Goal: Task Accomplishment & Management: Manage account settings

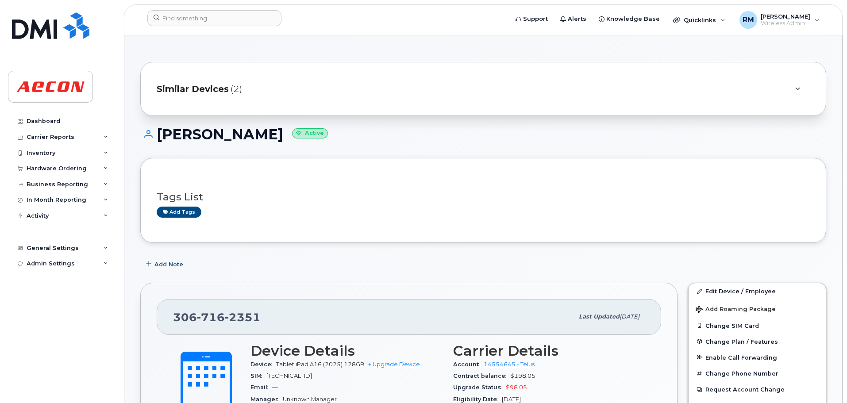
scroll to position [954, 0]
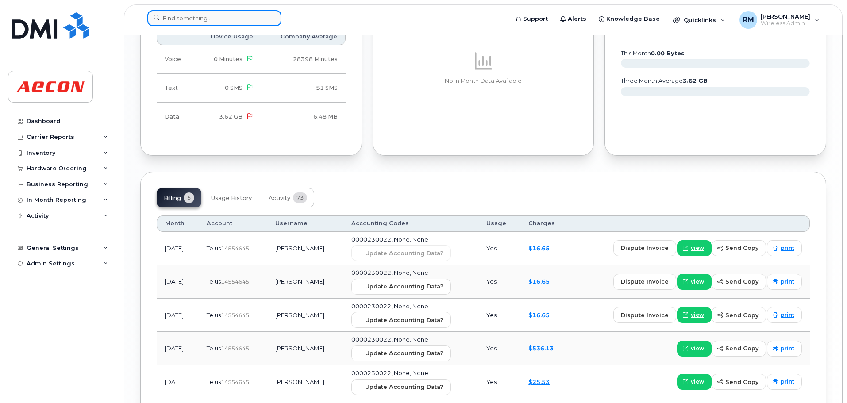
click at [187, 20] on input at bounding box center [214, 18] width 134 height 16
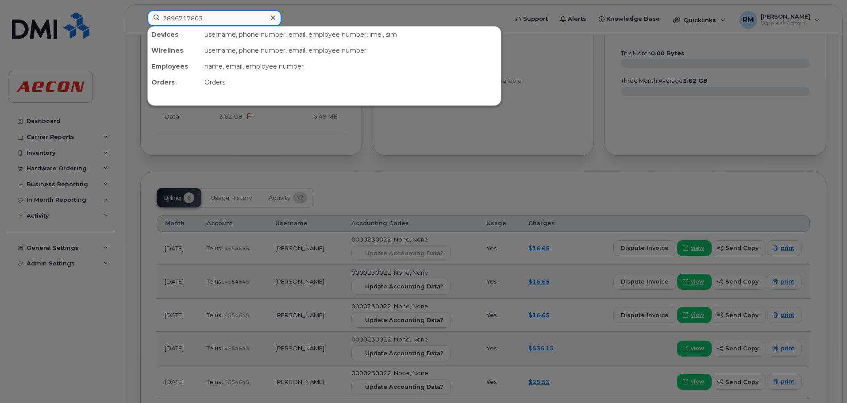
type input "2896717803"
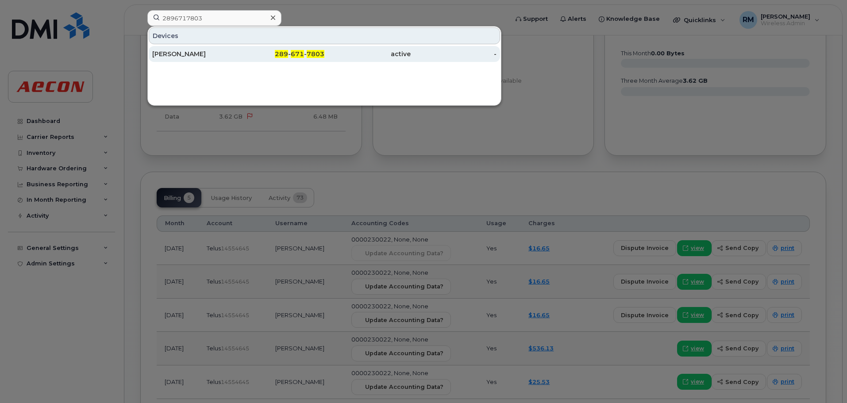
click at [300, 52] on span "671" at bounding box center [297, 54] width 13 height 8
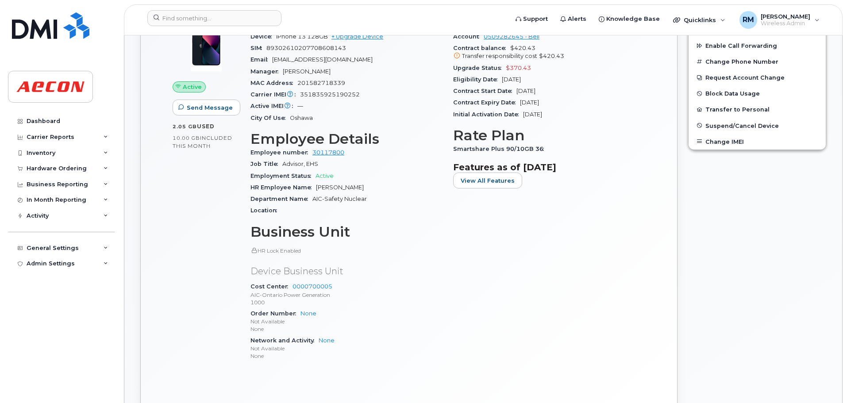
scroll to position [266, 0]
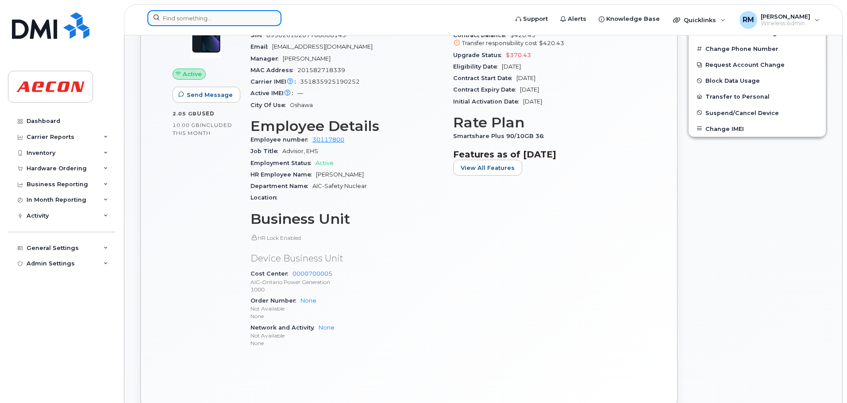
click at [205, 23] on input at bounding box center [214, 18] width 134 height 16
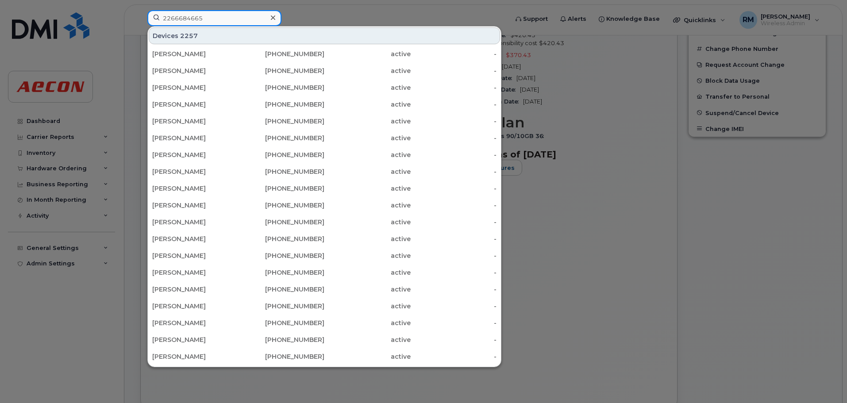
type input "2266684665"
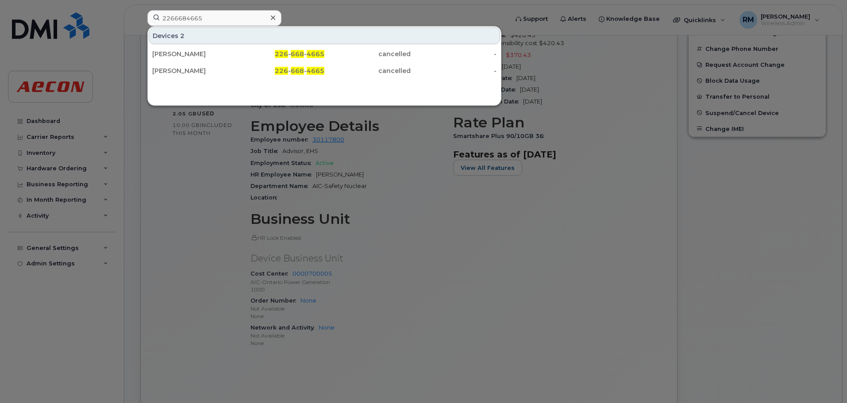
click at [406, 293] on div at bounding box center [423, 201] width 847 height 403
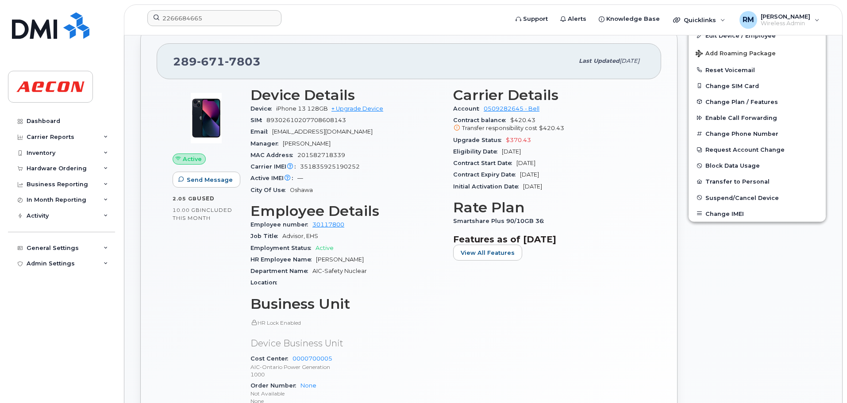
scroll to position [177, 0]
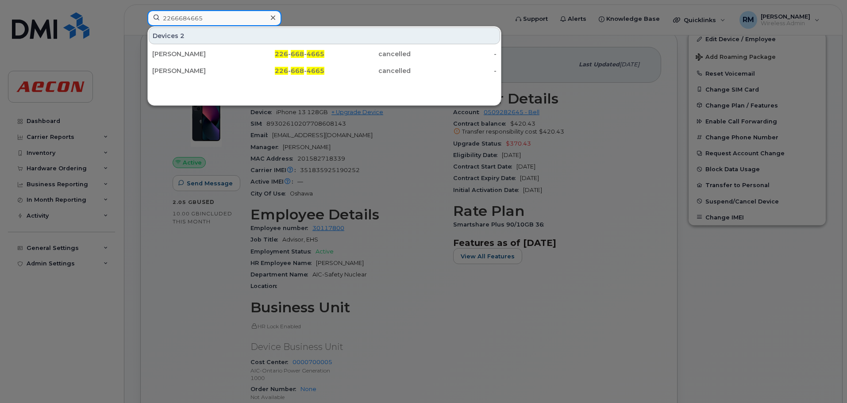
click at [220, 19] on input "2266684665" at bounding box center [214, 18] width 134 height 16
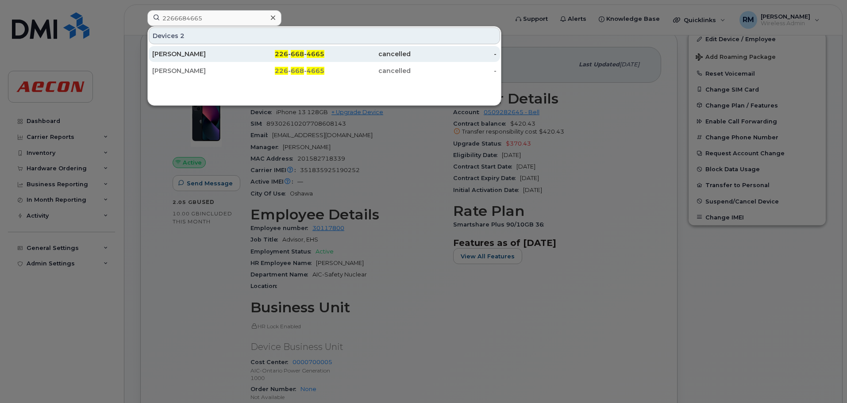
click at [290, 55] on div "226 - 668 - 4665" at bounding box center [282, 54] width 86 height 9
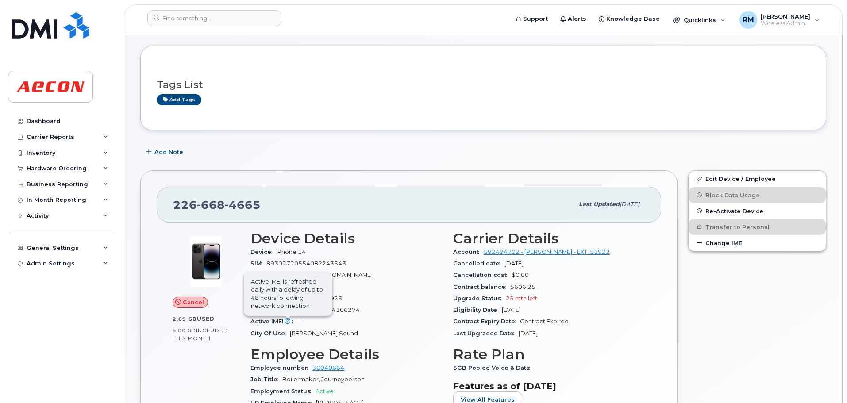
scroll to position [89, 0]
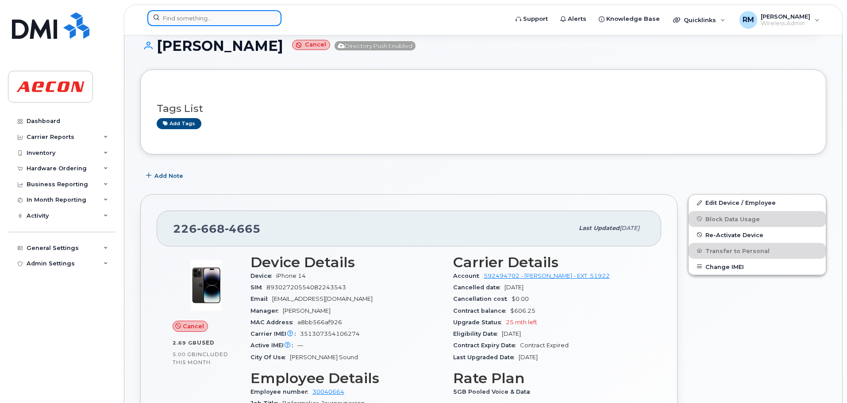
click at [196, 17] on input at bounding box center [214, 18] width 134 height 16
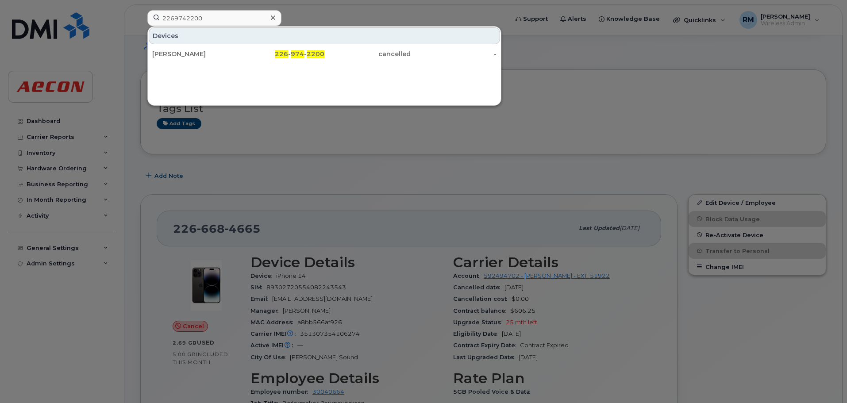
click at [346, 170] on div at bounding box center [423, 201] width 847 height 403
drag, startPoint x: 204, startPoint y: 19, endPoint x: 1, endPoint y: 22, distance: 203.2
click at [140, 22] on div "2269742200 Devices COREY LEGGETT 226 - 974 - 2200 cancelled -" at bounding box center [324, 19] width 369 height 19
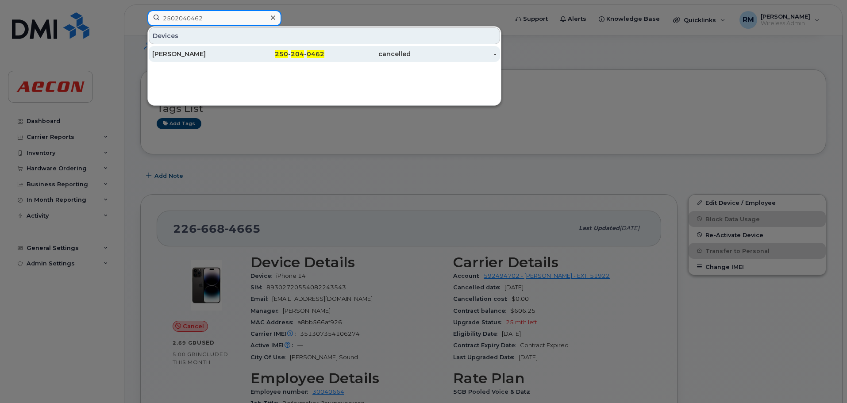
type input "2502040462"
click at [297, 55] on span "204" at bounding box center [297, 54] width 13 height 8
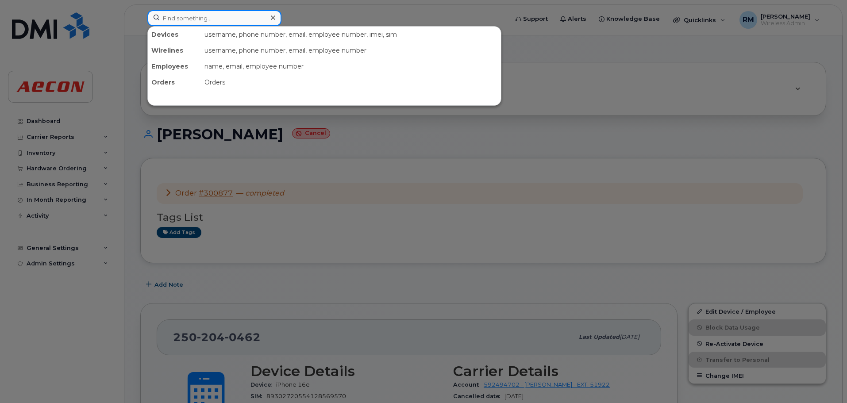
click at [197, 14] on input at bounding box center [214, 18] width 134 height 16
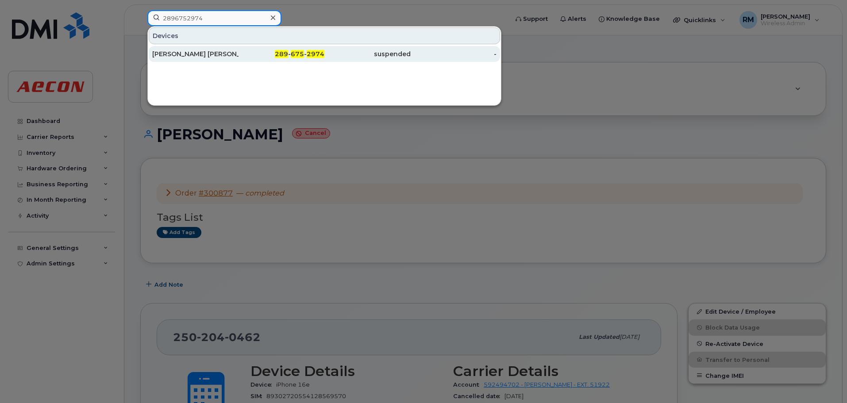
type input "2896752974"
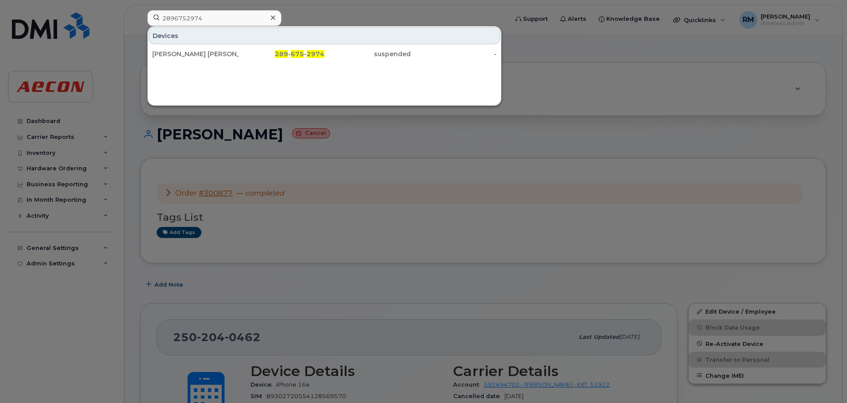
drag, startPoint x: 305, startPoint y: 55, endPoint x: 303, endPoint y: 65, distance: 9.9
click at [305, 55] on div "289 - 675 - 2974" at bounding box center [282, 54] width 86 height 9
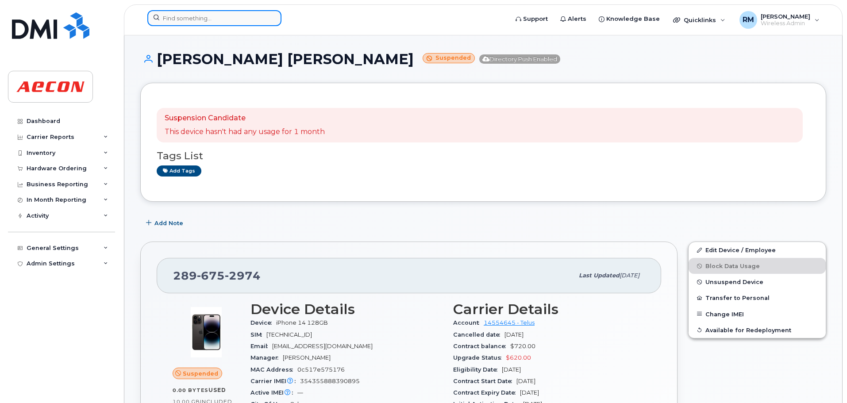
click at [195, 17] on input at bounding box center [214, 18] width 134 height 16
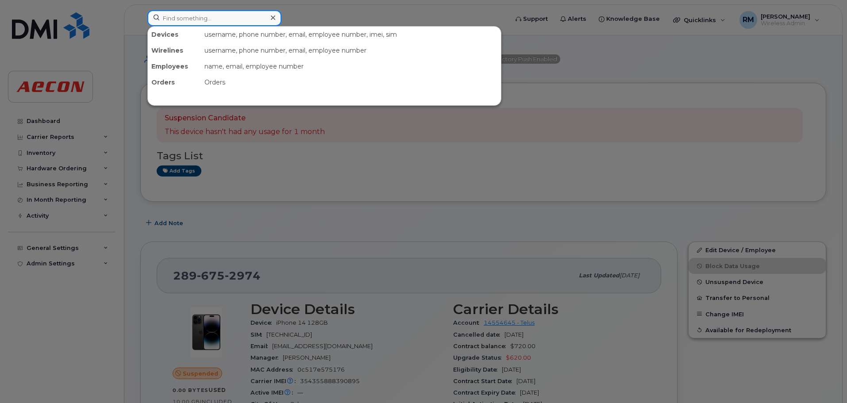
click at [223, 23] on input at bounding box center [214, 18] width 134 height 16
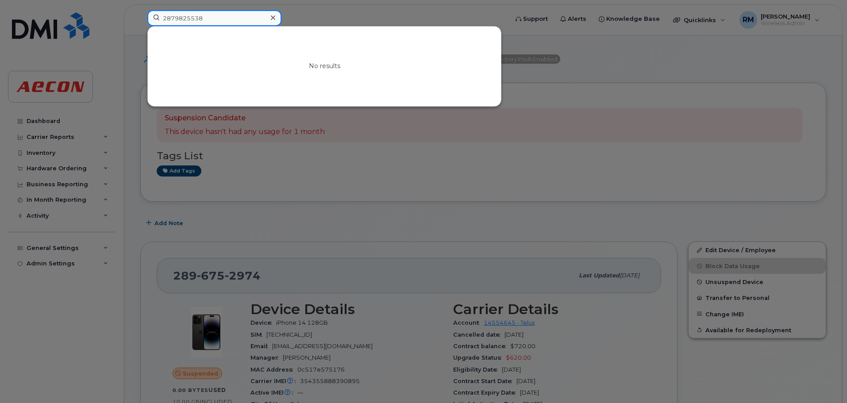
drag, startPoint x: 212, startPoint y: 21, endPoint x: -123, endPoint y: 39, distance: 335.1
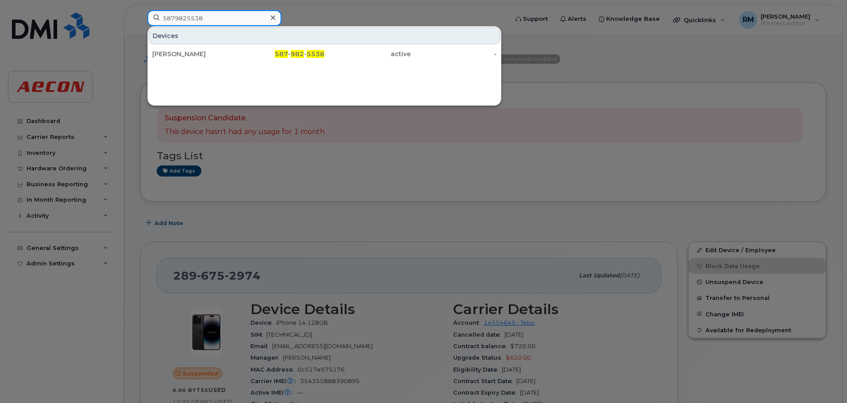
type input "5879825538"
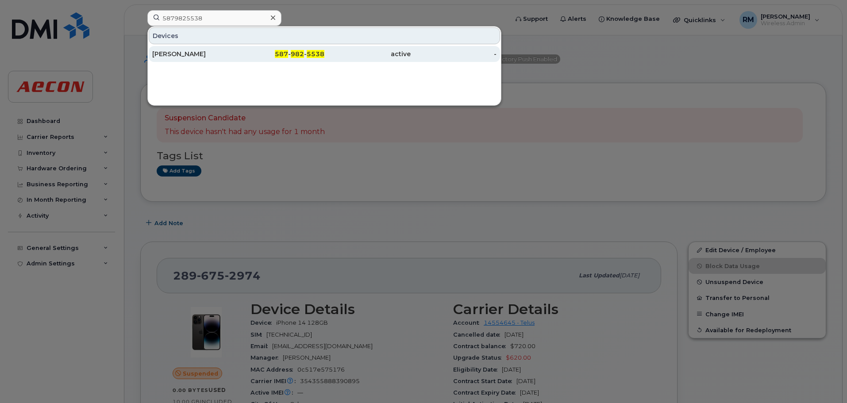
click at [296, 54] on span "982" at bounding box center [297, 54] width 13 height 8
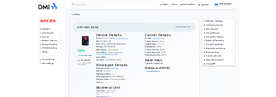
scroll to position [177, 0]
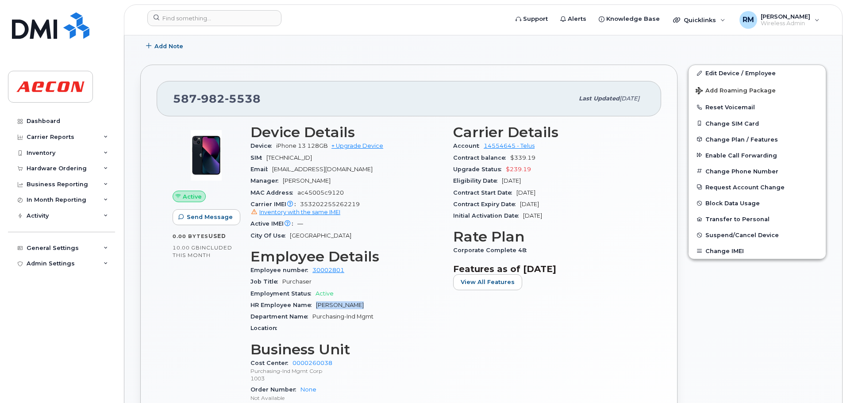
drag, startPoint x: 349, startPoint y: 304, endPoint x: 315, endPoint y: 304, distance: 34.5
click at [315, 304] on div "HR Employee Name Jillian Gurba" at bounding box center [347, 306] width 192 height 12
copy span "Jillian Gurba"
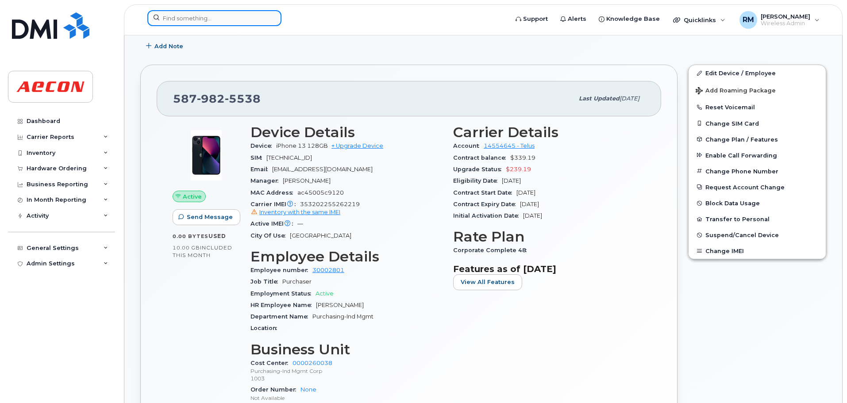
click at [231, 21] on input at bounding box center [214, 18] width 134 height 16
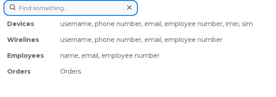
click at [60, 5] on input at bounding box center [71, 8] width 134 height 16
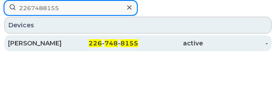
type input "2267488155"
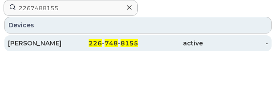
click at [76, 41] on div "226 - 748 - 8155" at bounding box center [105, 43] width 65 height 9
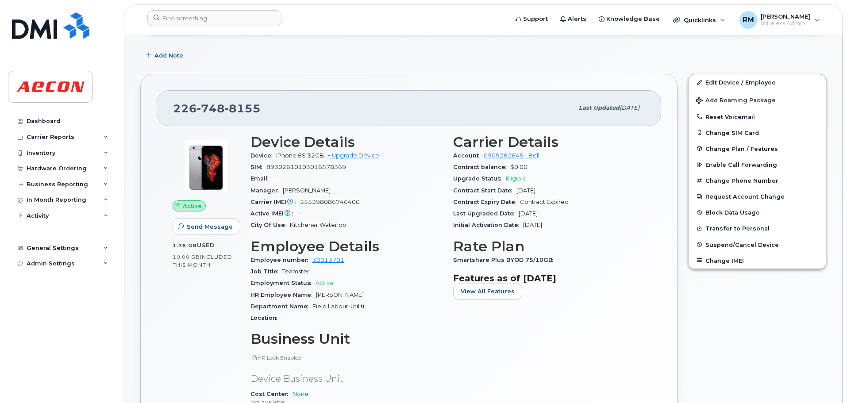
scroll to position [133, 0]
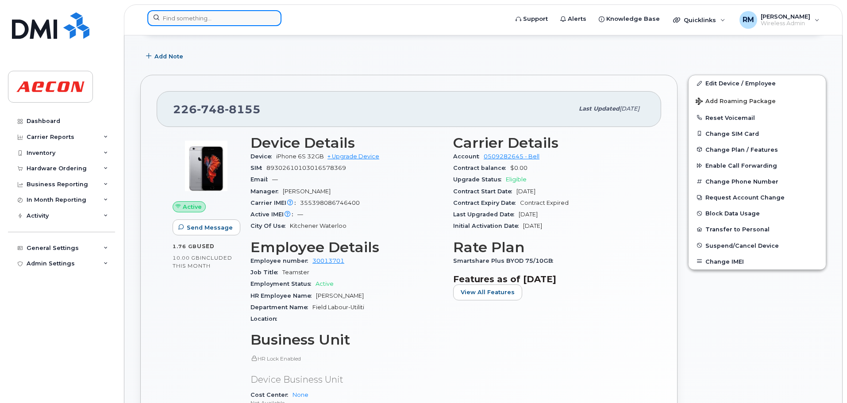
click at [189, 20] on input at bounding box center [214, 18] width 134 height 16
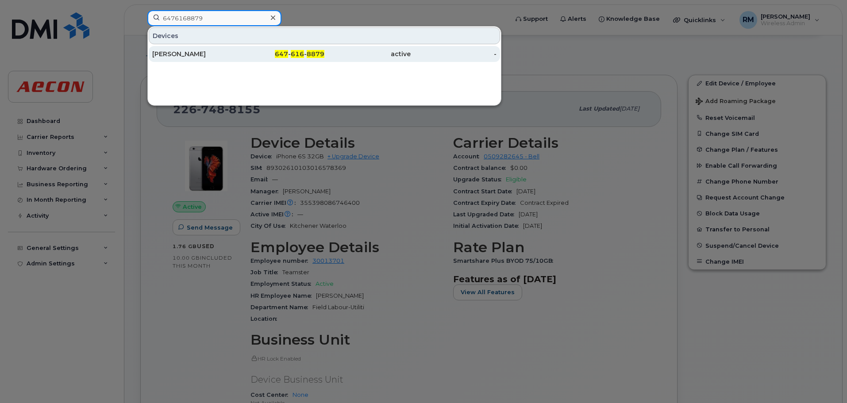
type input "6476168879"
click at [275, 56] on div "647 - 616 - 8879" at bounding box center [282, 54] width 86 height 9
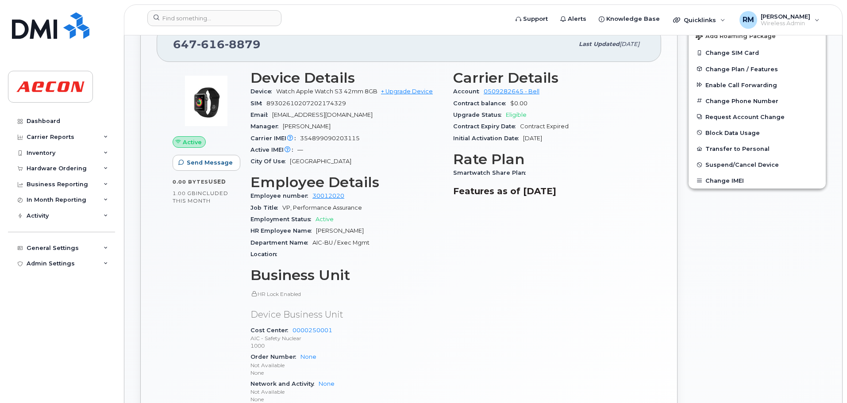
scroll to position [310, 0]
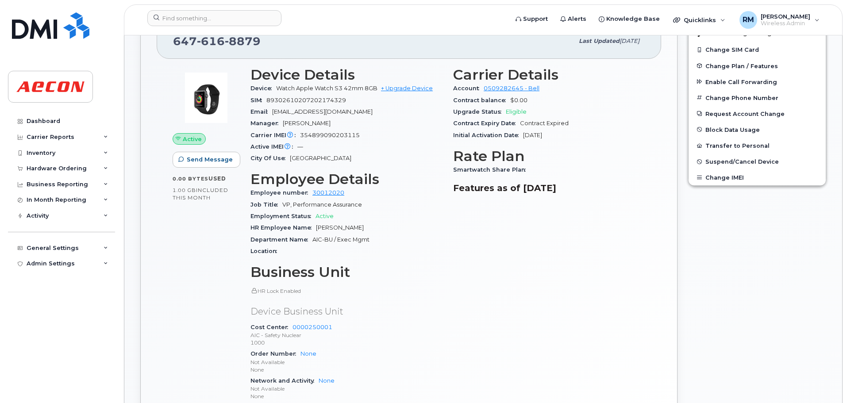
click at [521, 169] on span "Smartwatch Share Plan" at bounding box center [491, 169] width 77 height 7
drag, startPoint x: 524, startPoint y: 169, endPoint x: 454, endPoint y: 172, distance: 69.6
click at [454, 172] on span "Smartwatch Share Plan" at bounding box center [491, 169] width 77 height 7
copy span "Smartwatch Share Plan"
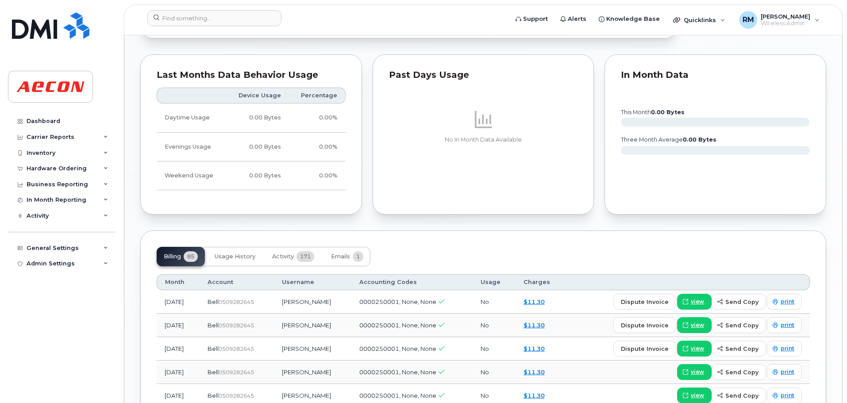
scroll to position [752, 0]
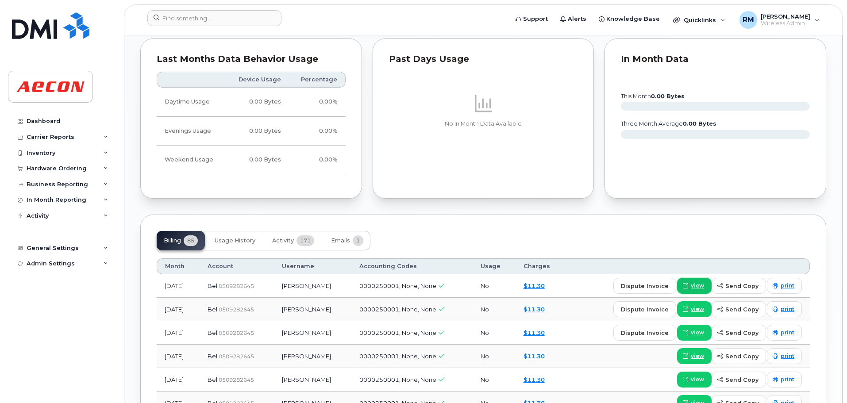
click at [696, 285] on span "view" at bounding box center [697, 286] width 13 height 8
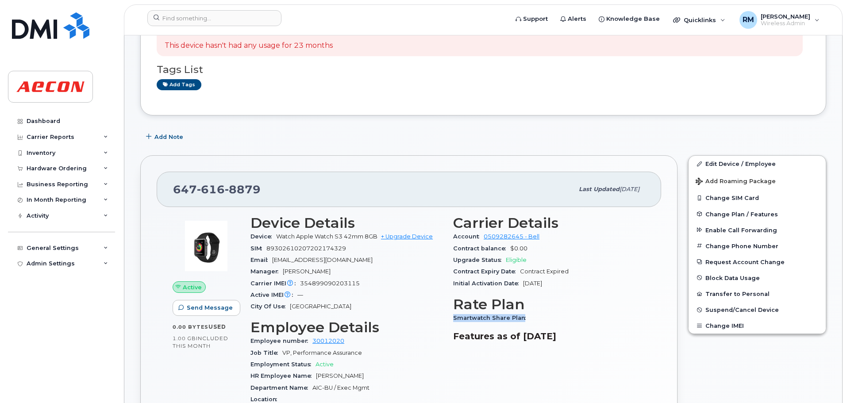
scroll to position [177, 0]
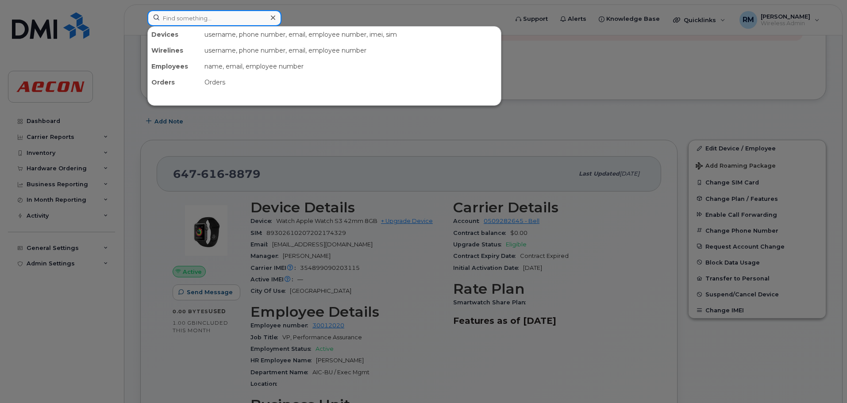
click at [176, 16] on input at bounding box center [214, 18] width 134 height 16
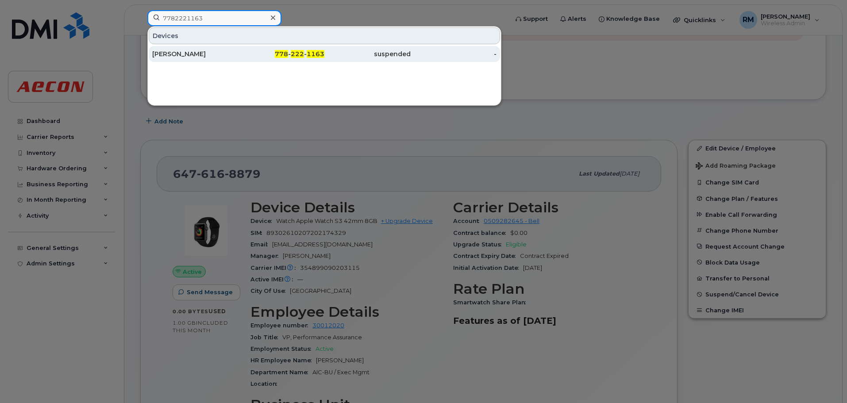
type input "7782221163"
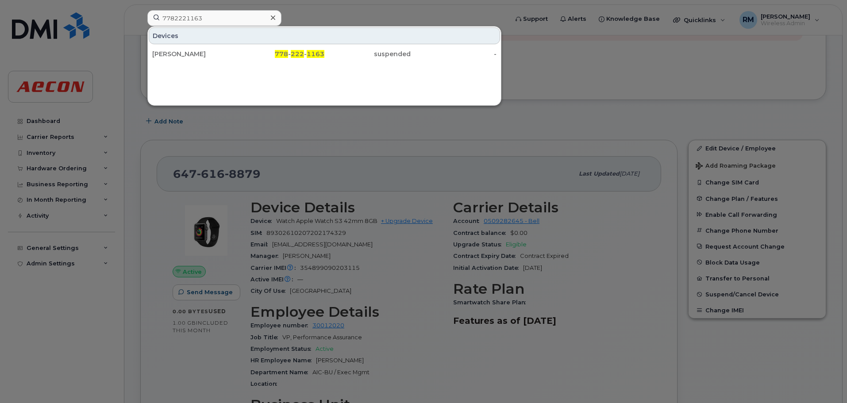
drag, startPoint x: 305, startPoint y: 58, endPoint x: 315, endPoint y: 123, distance: 65.9
click at [305, 58] on div "778 - 222 - 1163" at bounding box center [282, 54] width 86 height 9
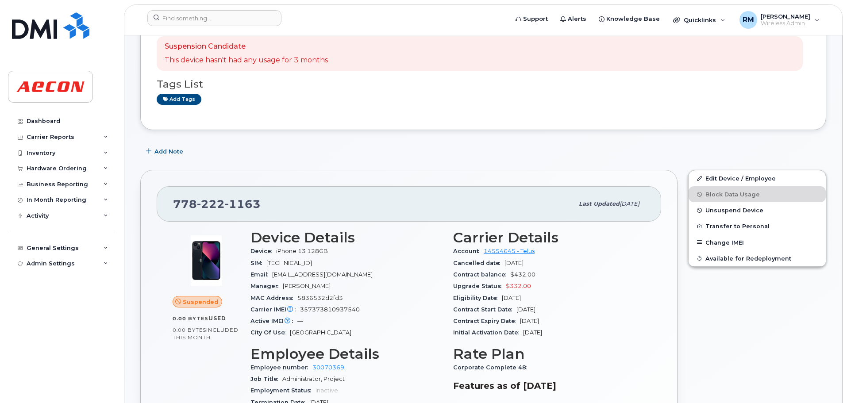
scroll to position [89, 0]
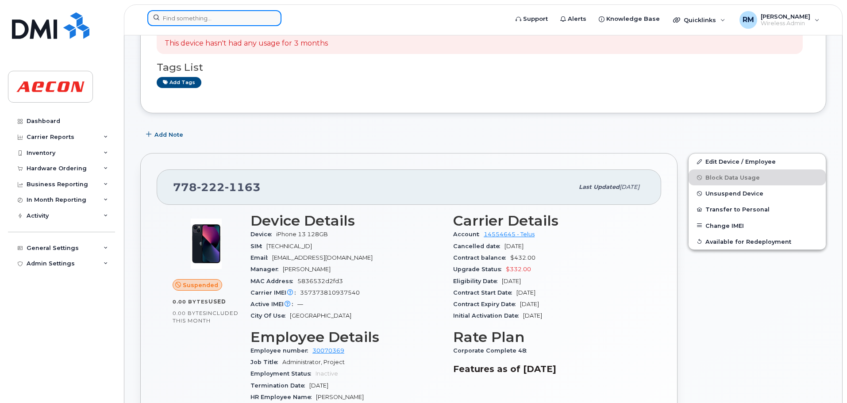
click at [193, 23] on input at bounding box center [214, 18] width 134 height 16
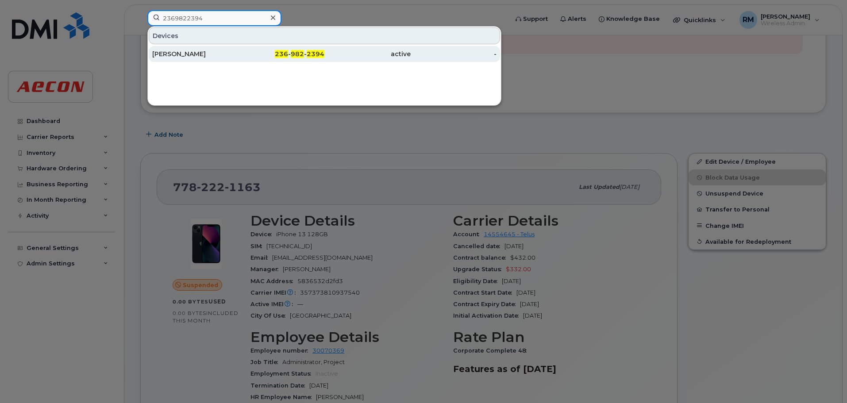
type input "2369822394"
click at [288, 54] on span "236" at bounding box center [281, 54] width 13 height 8
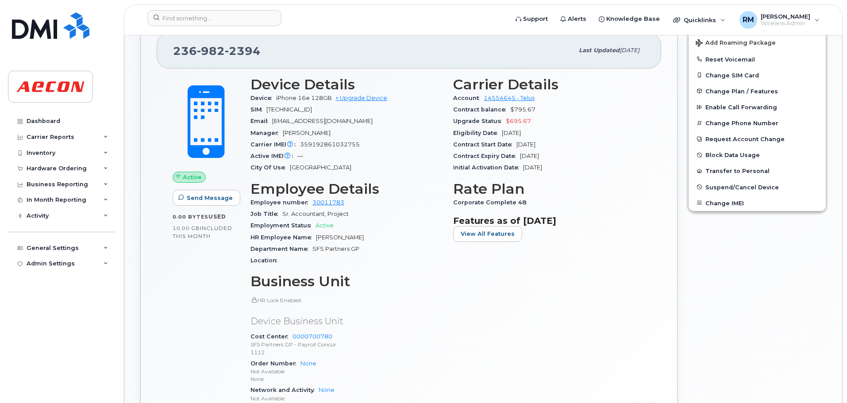
scroll to position [133, 0]
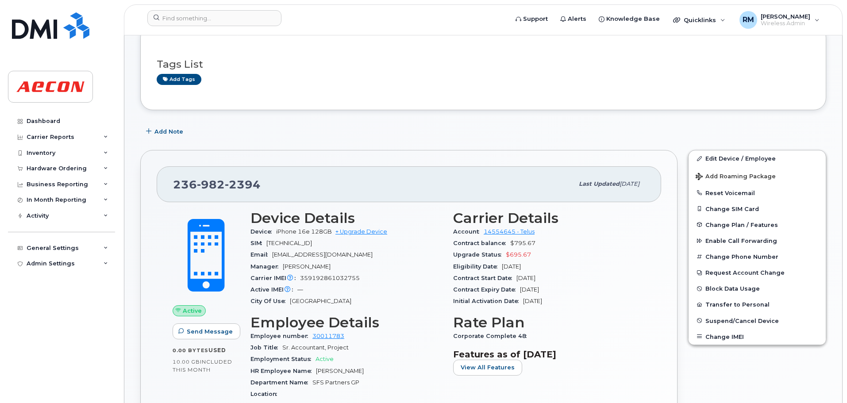
drag, startPoint x: 356, startPoint y: 371, endPoint x: 340, endPoint y: 371, distance: 15.5
click at [339, 371] on span "[PERSON_NAME]" at bounding box center [340, 371] width 48 height 7
click at [358, 369] on div "HR Employee Name [PERSON_NAME]" at bounding box center [347, 372] width 192 height 12
drag, startPoint x: 356, startPoint y: 370, endPoint x: 321, endPoint y: 370, distance: 35.0
click at [321, 370] on span "[PERSON_NAME]" at bounding box center [340, 371] width 48 height 7
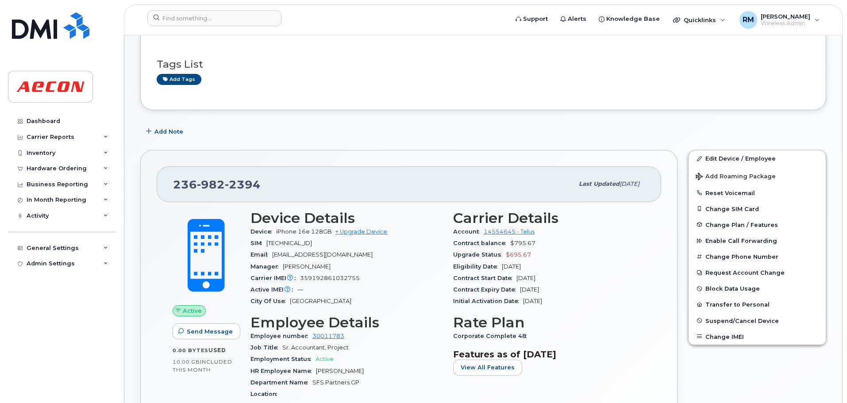
drag, startPoint x: 359, startPoint y: 370, endPoint x: 316, endPoint y: 366, distance: 42.2
click at [316, 366] on div "HR Employee Name [PERSON_NAME]" at bounding box center [347, 372] width 192 height 12
copy span "[PERSON_NAME]"
click at [196, 13] on input at bounding box center [214, 18] width 134 height 16
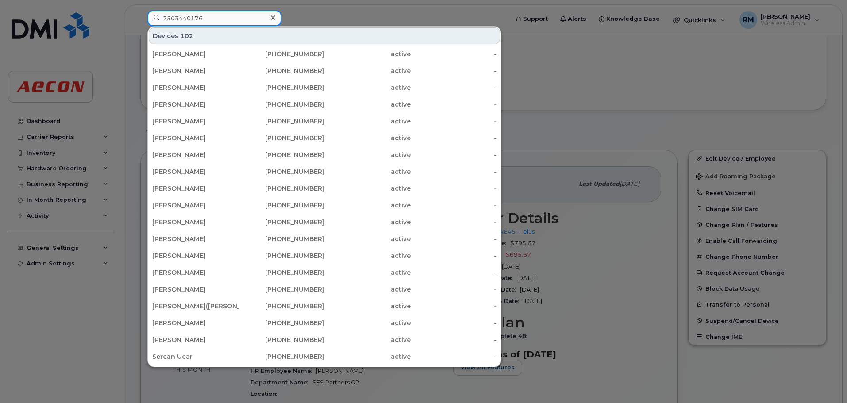
type input "2503440176"
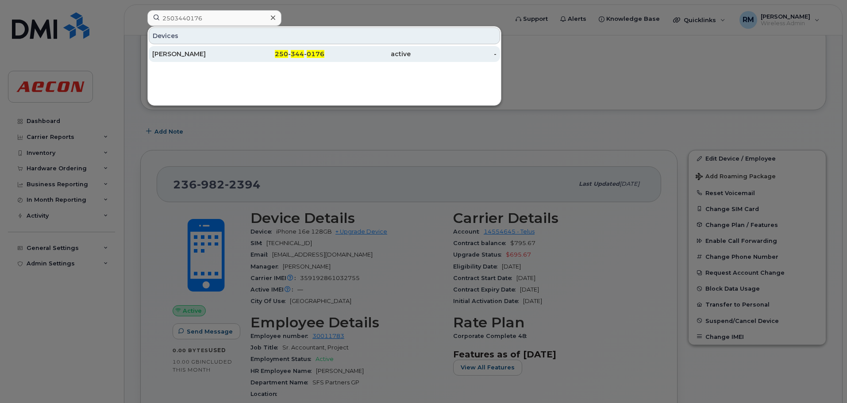
click at [294, 57] on span "344" at bounding box center [297, 54] width 13 height 8
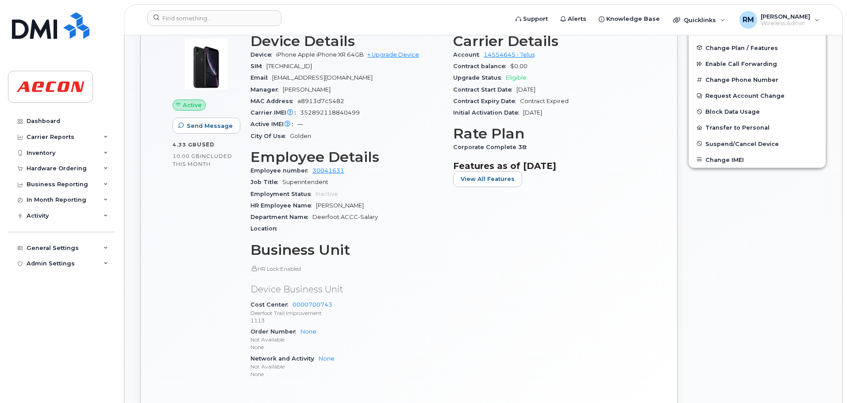
scroll to position [266, 0]
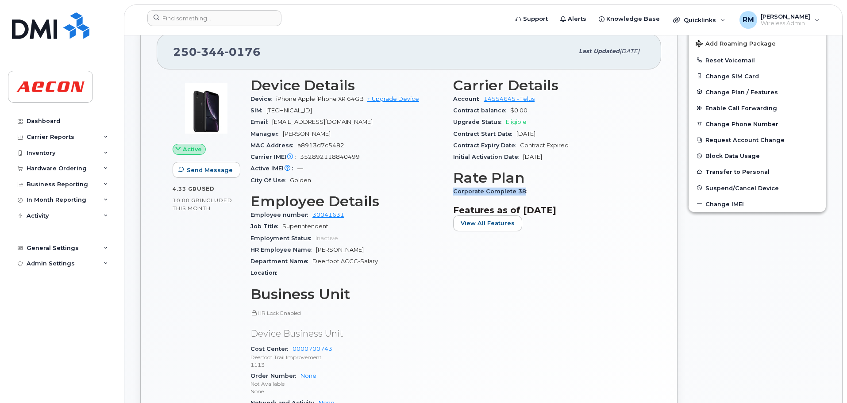
drag, startPoint x: 520, startPoint y: 192, endPoint x: 450, endPoint y: 193, distance: 70.0
click at [450, 193] on div "Carrier Details Account 14554645 - Telus Contract balance $0.00 Upgrade Status …" at bounding box center [549, 254] width 203 height 364
copy span "Corporate Complete 38"
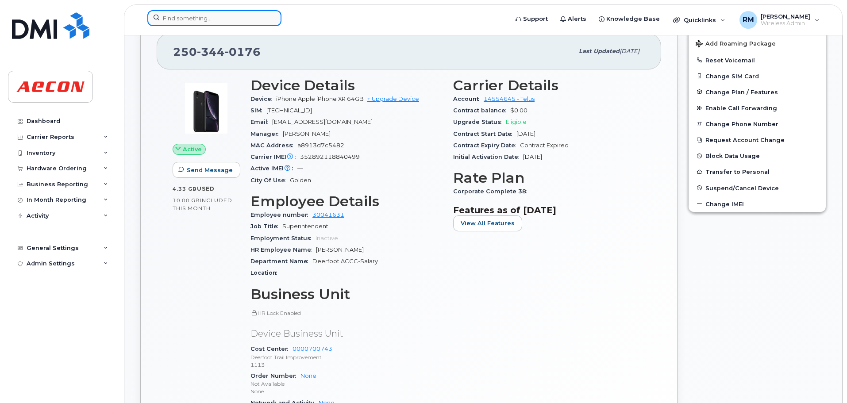
click at [171, 13] on input at bounding box center [214, 18] width 134 height 16
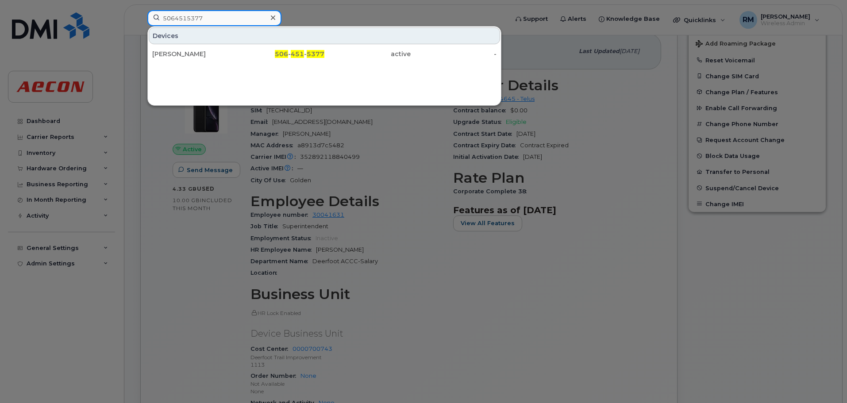
type input "5064515377"
click at [183, 55] on div "[PERSON_NAME]" at bounding box center [195, 54] width 86 height 9
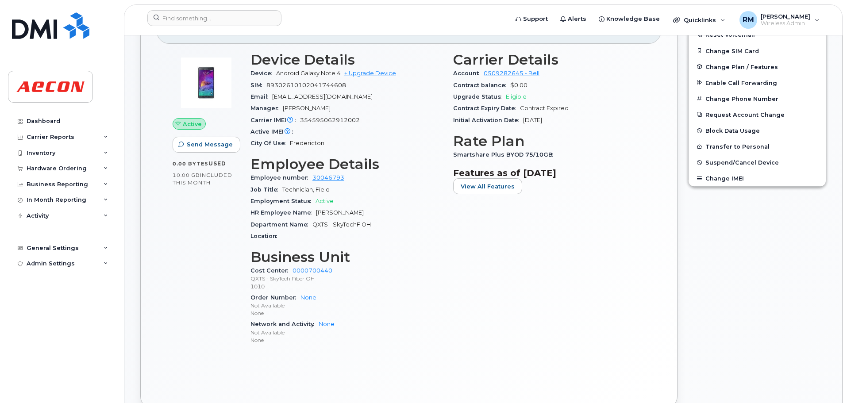
scroll to position [266, 0]
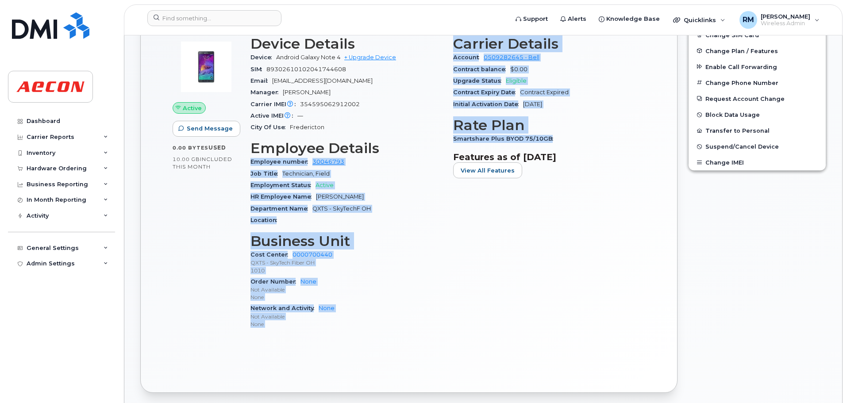
drag, startPoint x: 547, startPoint y: 139, endPoint x: 447, endPoint y: 139, distance: 99.6
click at [447, 139] on div "Device Details Device Android Galaxy Note 4 + Upgrade Device SIM 89302610102041…" at bounding box center [447, 186] width 405 height 311
click at [570, 135] on div "Smartshare Plus BYOD 75/10GB" at bounding box center [549, 139] width 192 height 12
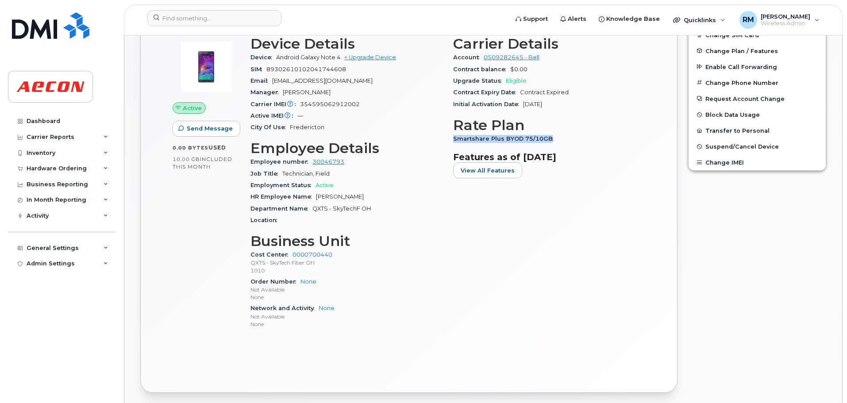
drag, startPoint x: 547, startPoint y: 137, endPoint x: 451, endPoint y: 139, distance: 95.6
click at [451, 139] on div "Carrier Details Account 0509282645 - Bell Contract balance $0.00 Upgrade Status…" at bounding box center [549, 186] width 203 height 311
copy span "Smartshare Plus BYOD 75/10GB"
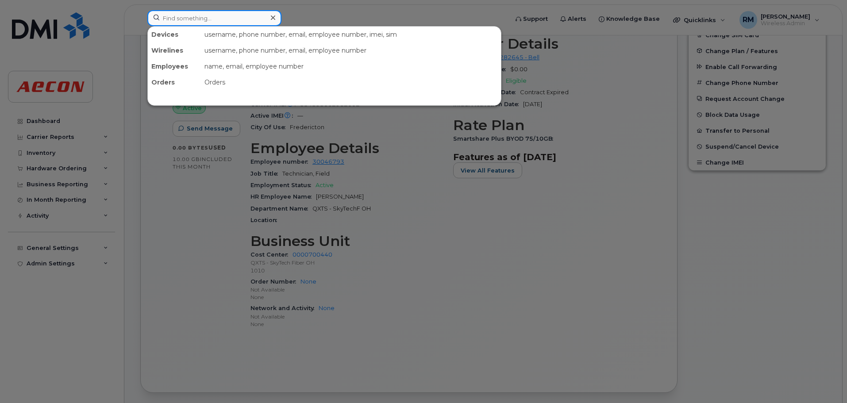
click at [206, 19] on input at bounding box center [214, 18] width 134 height 16
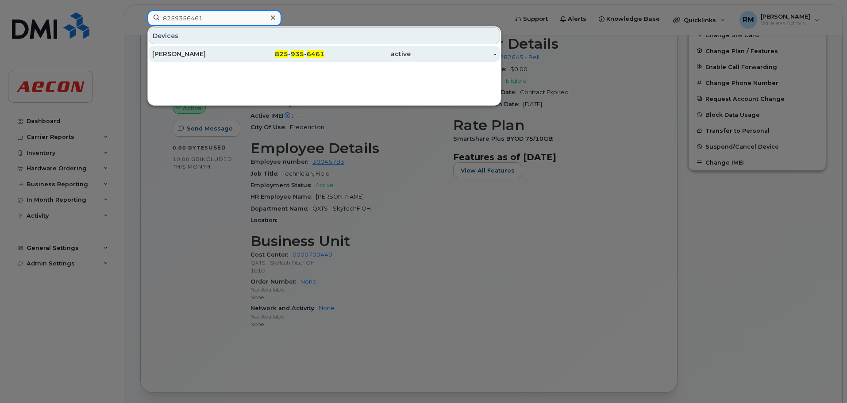
type input "8259356461"
click at [298, 52] on span "935" at bounding box center [297, 54] width 13 height 8
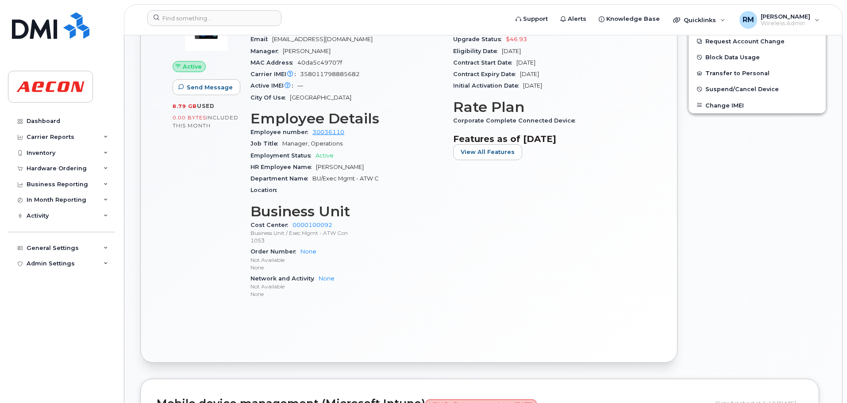
scroll to position [177, 0]
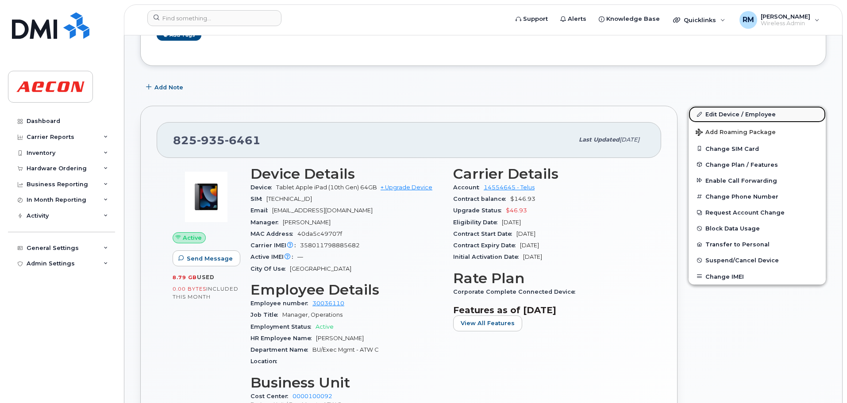
drag, startPoint x: 728, startPoint y: 114, endPoint x: 706, endPoint y: 118, distance: 22.1
click at [728, 114] on link "Edit Device / Employee" at bounding box center [757, 114] width 137 height 16
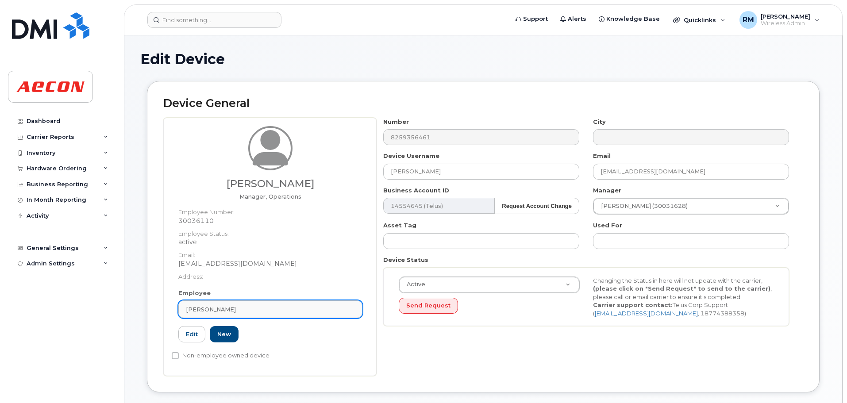
click at [229, 309] on div "[PERSON_NAME]" at bounding box center [270, 309] width 169 height 8
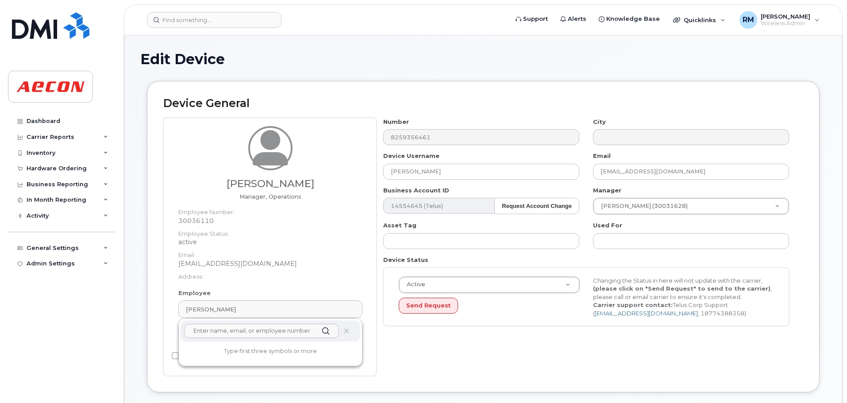
click at [242, 332] on input "text" at bounding box center [261, 331] width 155 height 14
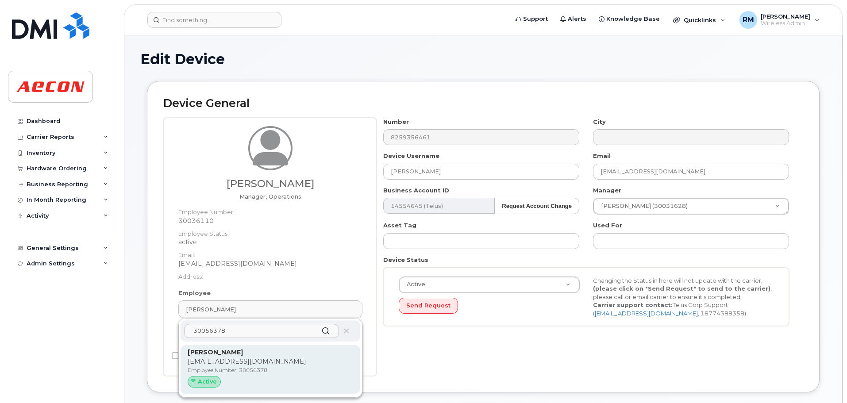
type input "30056378"
click at [232, 359] on p "RFOX@AECON.COM" at bounding box center [271, 361] width 166 height 9
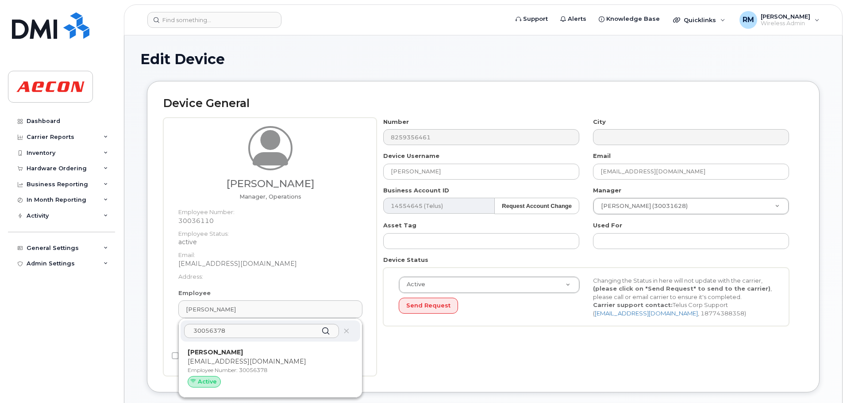
type input "30056378"
type input "[PERSON_NAME]"
type input "[EMAIL_ADDRESS][DOMAIN_NAME]"
type input "289544"
type input "283607"
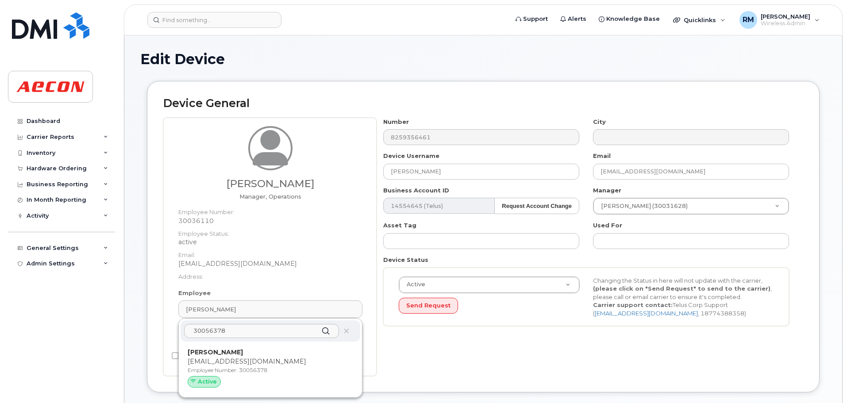
type input "283608"
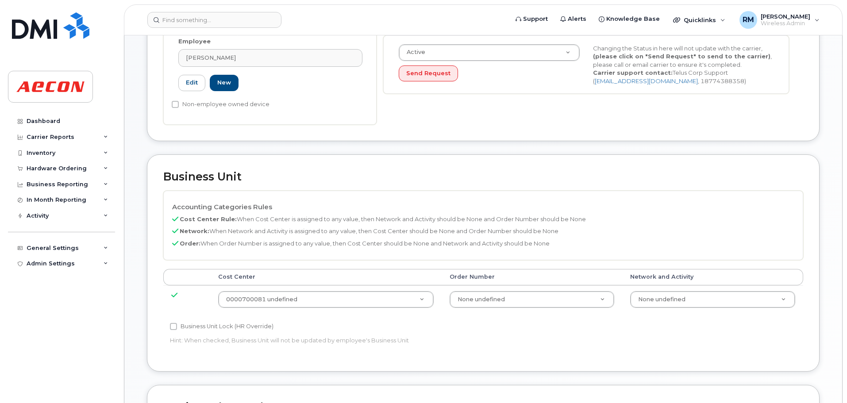
scroll to position [310, 0]
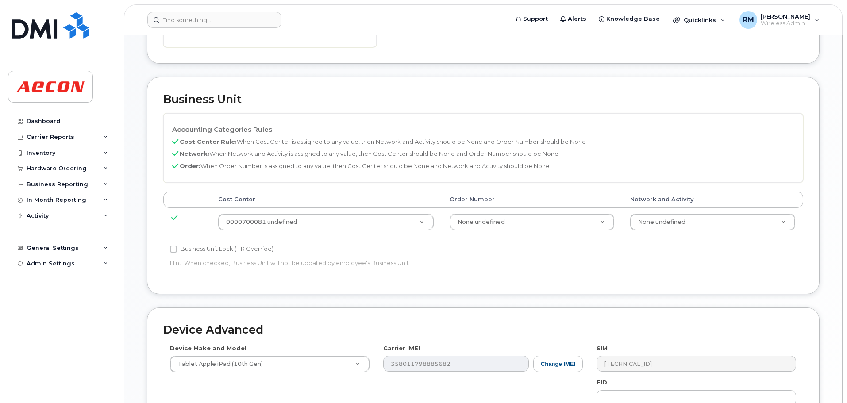
drag, startPoint x: 172, startPoint y: 250, endPoint x: 197, endPoint y: 243, distance: 26.6
click at [172, 250] on input "Business Unit Lock (HR Override)" at bounding box center [173, 249] width 7 height 7
checkbox input "true"
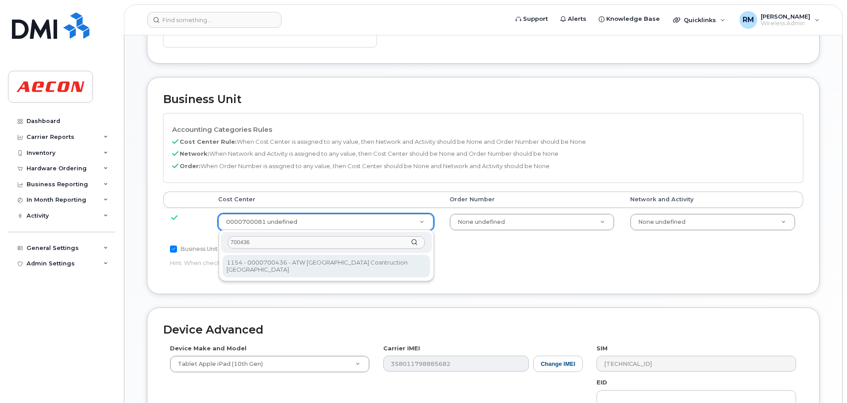
type input "700436"
type input "570968"
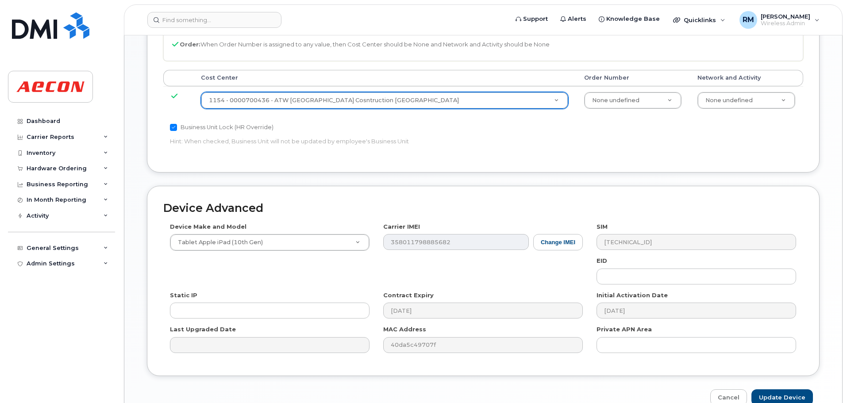
scroll to position [478, 0]
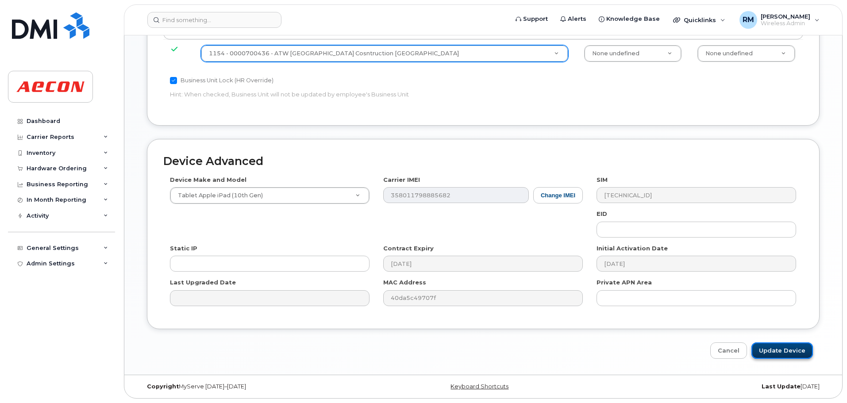
click at [768, 352] on input "Update Device" at bounding box center [783, 351] width 62 height 16
type input "Saving..."
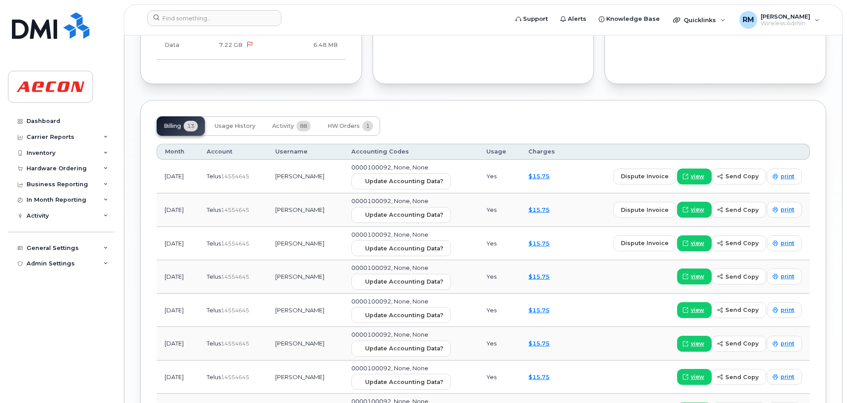
scroll to position [1018, 0]
click at [399, 183] on span "Update Accounting Data?" at bounding box center [404, 181] width 78 height 8
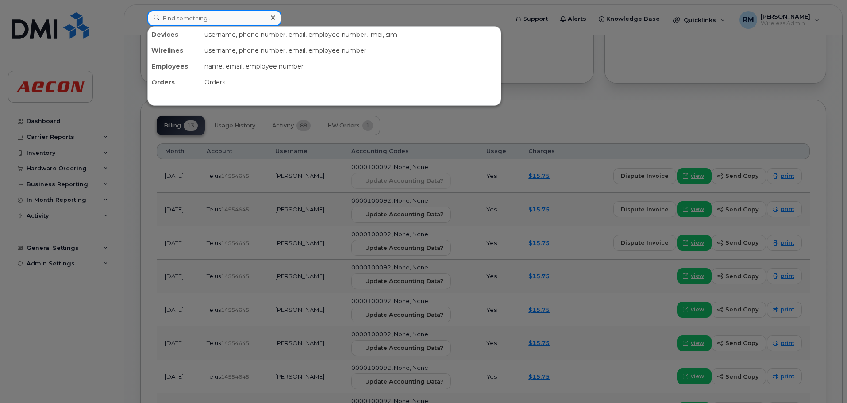
click at [172, 19] on input at bounding box center [214, 18] width 134 height 16
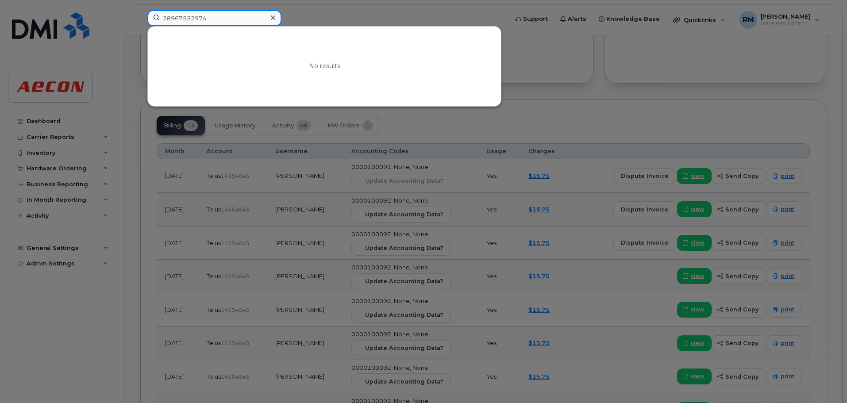
drag, startPoint x: 212, startPoint y: 17, endPoint x: -32, endPoint y: 31, distance: 243.8
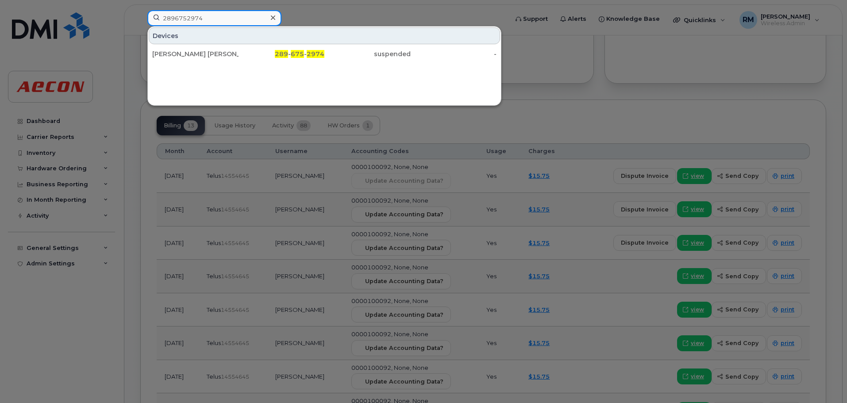
type input "2896752974"
click at [285, 55] on span "289" at bounding box center [281, 54] width 13 height 8
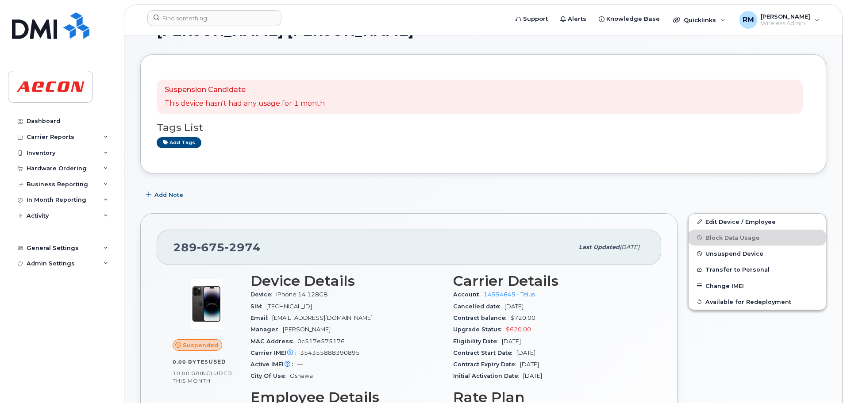
scroll to position [44, 0]
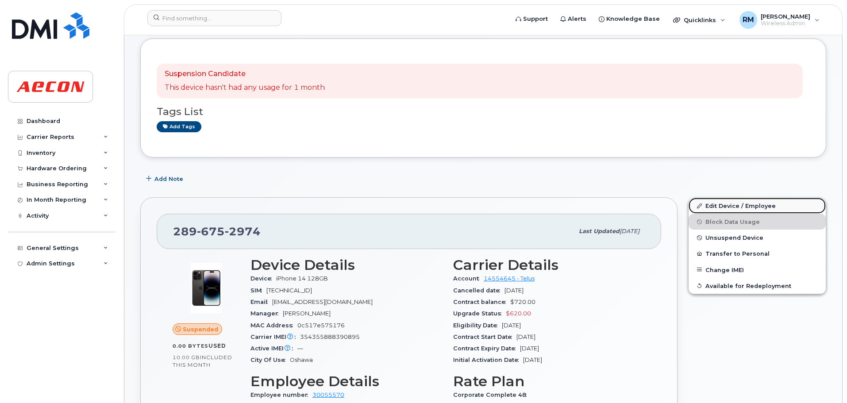
click at [729, 208] on link "Edit Device / Employee" at bounding box center [757, 206] width 137 height 16
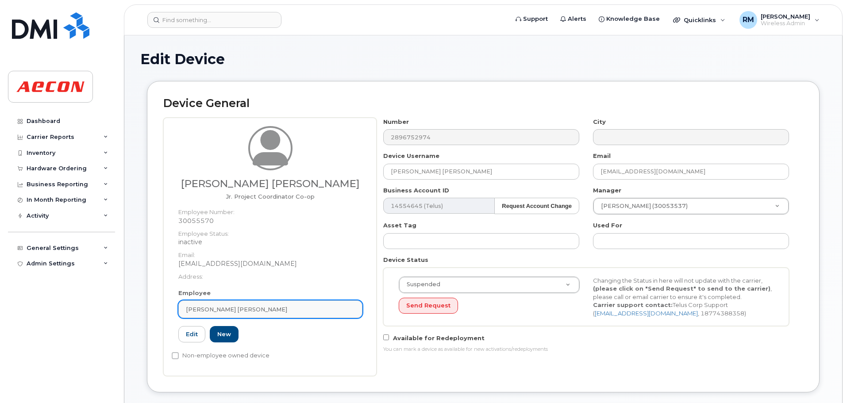
click at [218, 306] on span "[PERSON_NAME] [PERSON_NAME]" at bounding box center [236, 309] width 101 height 8
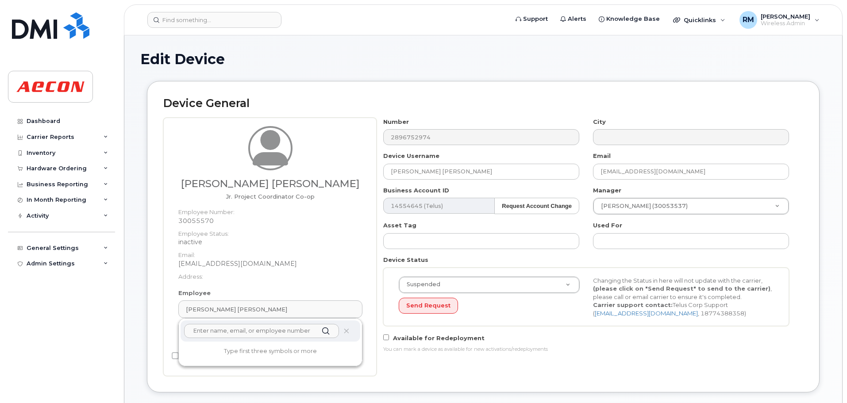
drag, startPoint x: 237, startPoint y: 333, endPoint x: 237, endPoint y: 327, distance: 6.2
click at [237, 333] on input "text" at bounding box center [261, 331] width 155 height 14
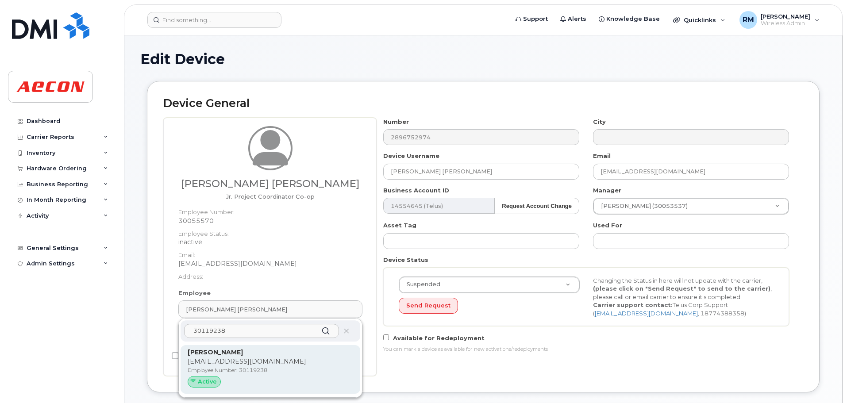
type input "30119238"
click at [224, 355] on strong "[PERSON_NAME]" at bounding box center [215, 352] width 55 height 8
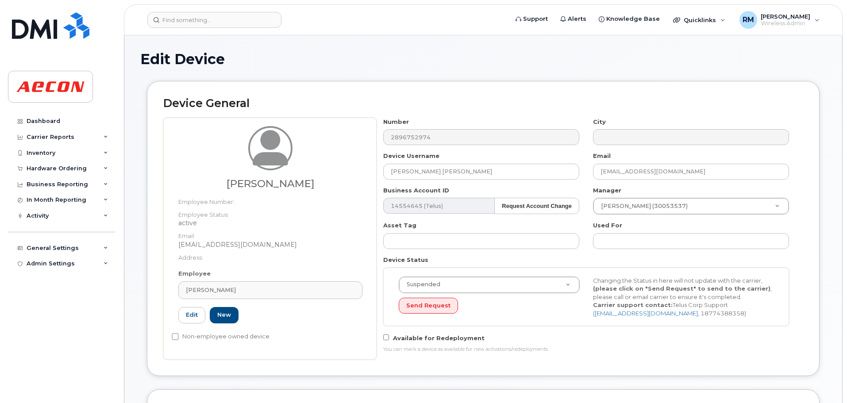
type input "30119238"
type input "[PERSON_NAME]"
type input "[EMAIL_ADDRESS][DOMAIN_NAME]"
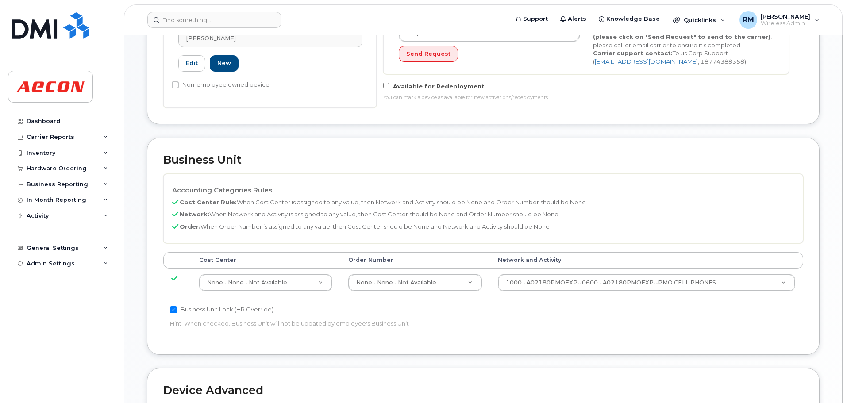
scroll to position [310, 0]
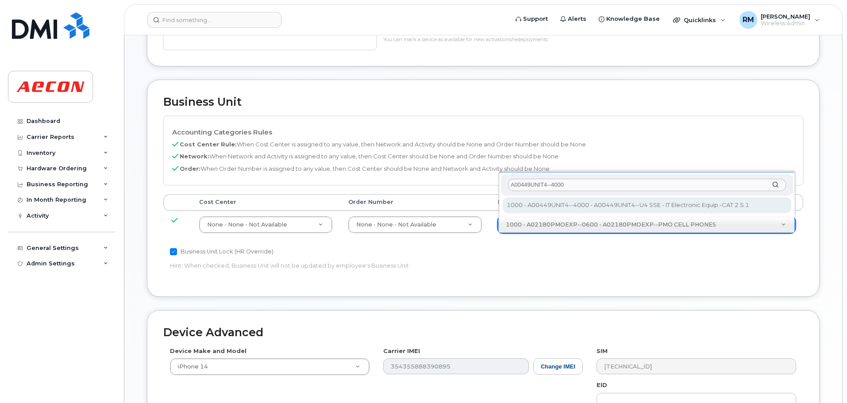
type input "A00449UNIT4--4000"
type input "4199222"
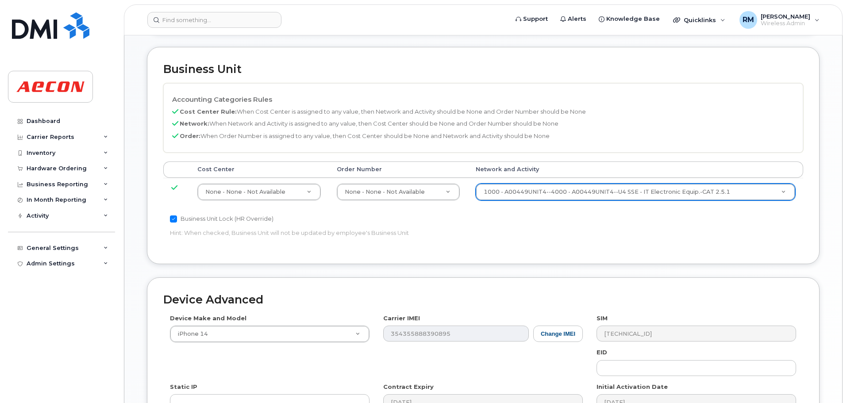
scroll to position [481, 0]
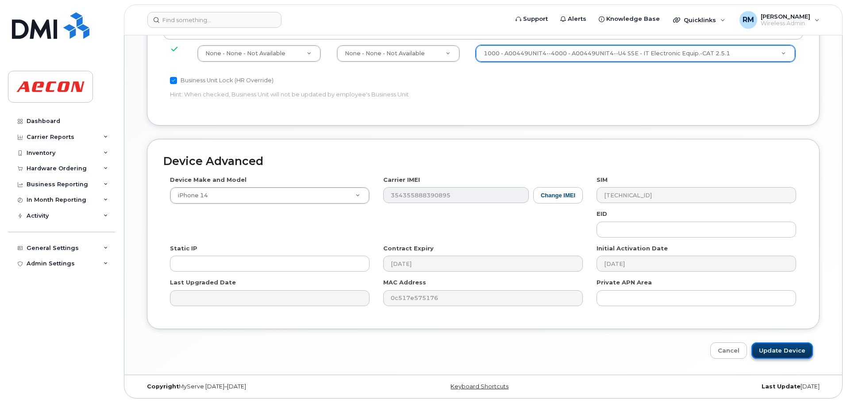
click at [771, 350] on input "Update Device" at bounding box center [783, 351] width 62 height 16
type input "Saving..."
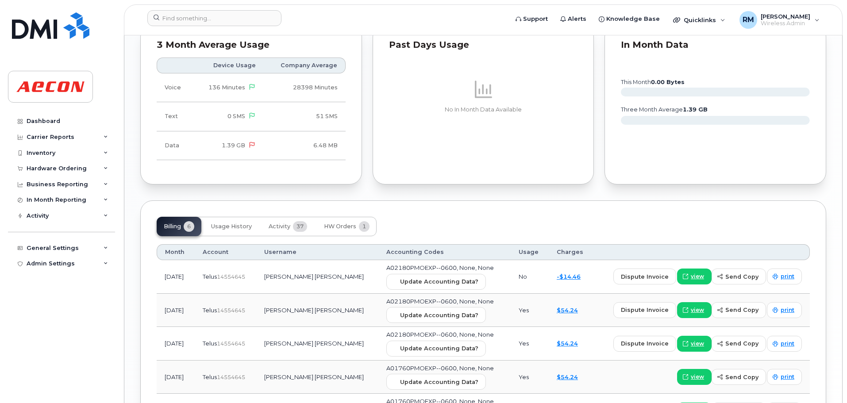
scroll to position [929, 0]
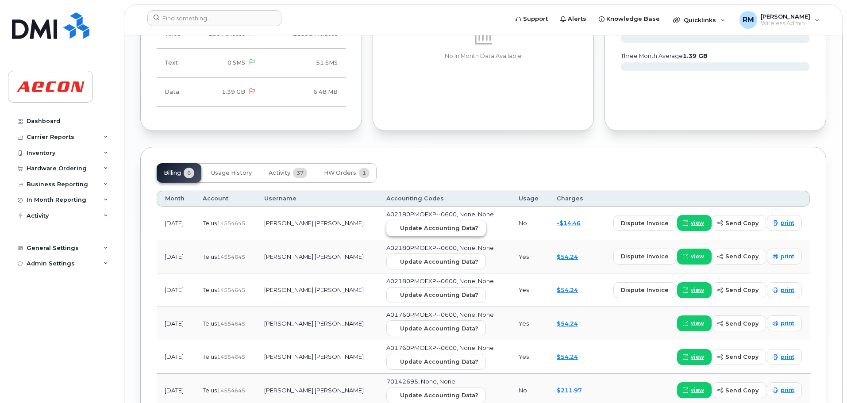
click at [400, 228] on span "Update Accounting Data?" at bounding box center [439, 228] width 78 height 8
